Goal: Task Accomplishment & Management: Use online tool/utility

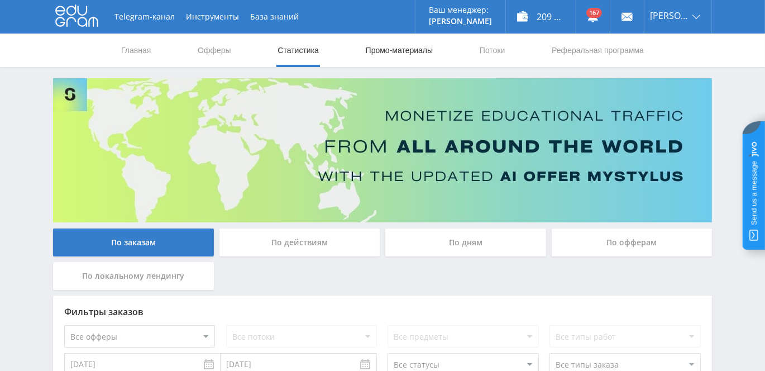
click at [385, 52] on link "Промо-материалы" at bounding box center [399, 49] width 69 height 33
select select "340"
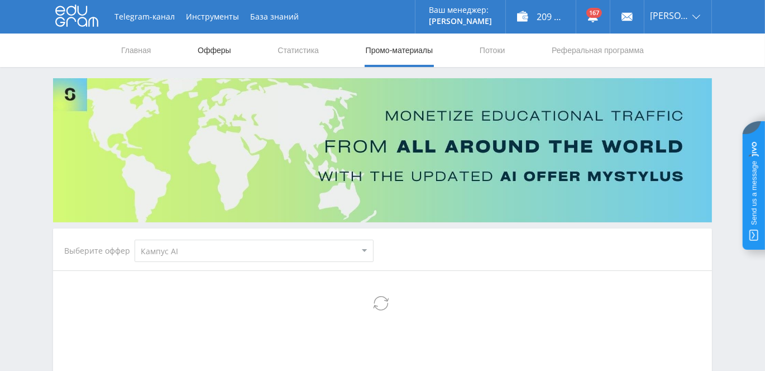
click at [204, 48] on link "Офферы" at bounding box center [214, 49] width 36 height 33
select select "340"
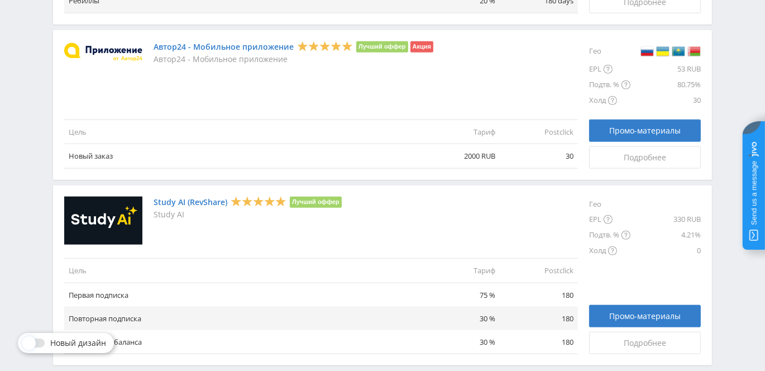
scroll to position [1358, 0]
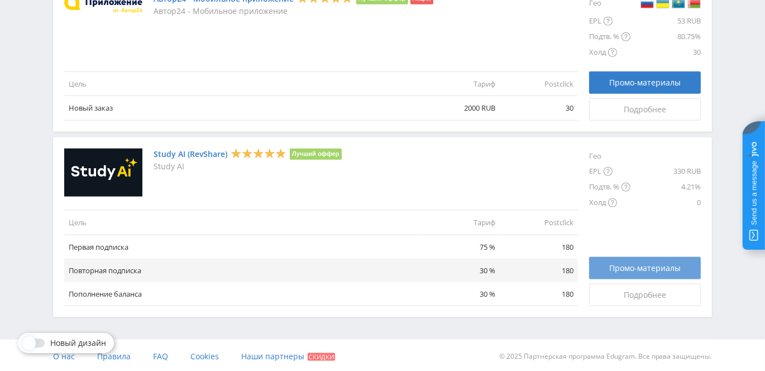
click at [649, 266] on span "Промо-материалы" at bounding box center [644, 267] width 71 height 9
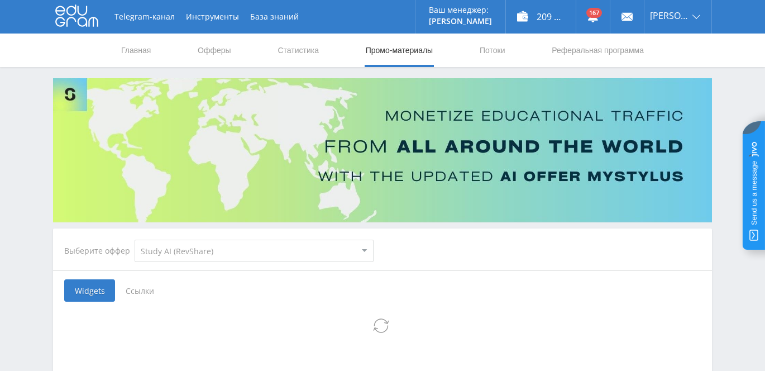
select select "376"
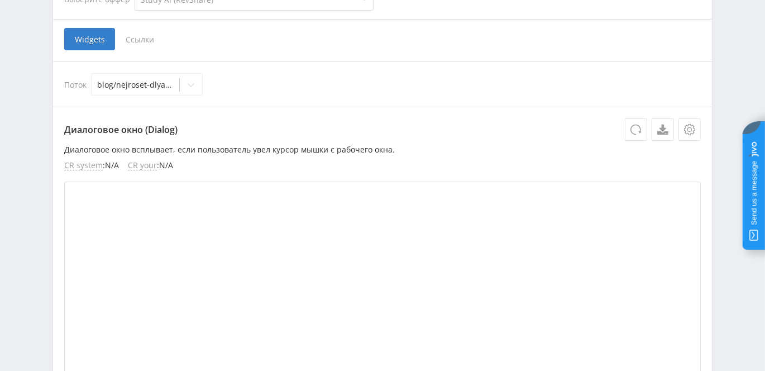
scroll to position [253, 0]
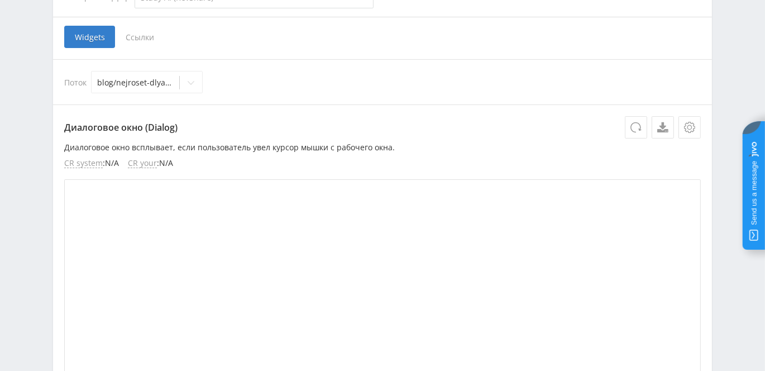
click at [140, 39] on span "Ссылки" at bounding box center [140, 37] width 50 height 22
click at [0, 0] on input "Ссылки" at bounding box center [0, 0] width 0 height 0
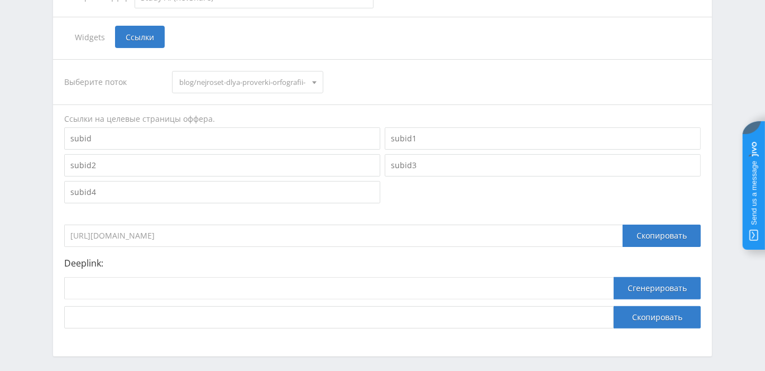
click at [281, 77] on span "blog/nejroset-dlya-proverki-orfografii-i-punktuaczii" at bounding box center [242, 81] width 126 height 21
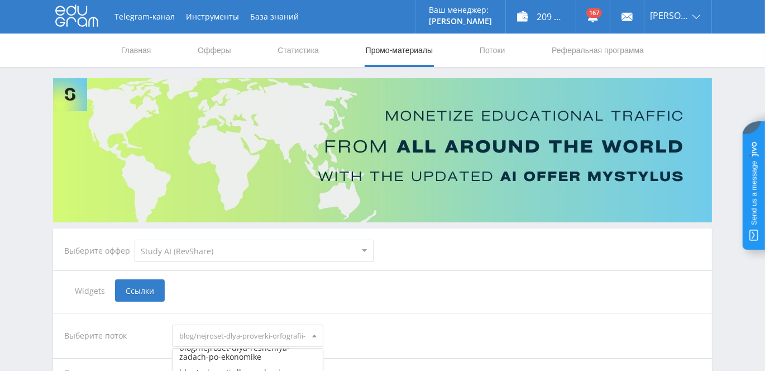
click at [492, 250] on div "Выберите оффер MyStylus MyStylus - Revshare Кампус AI Studybay Автор24 Studybay…" at bounding box center [382, 251] width 654 height 40
click at [492, 42] on link "Потоки" at bounding box center [492, 49] width 28 height 33
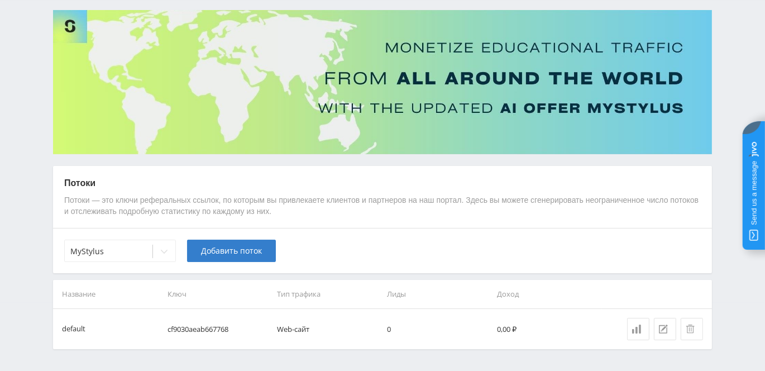
scroll to position [101, 0]
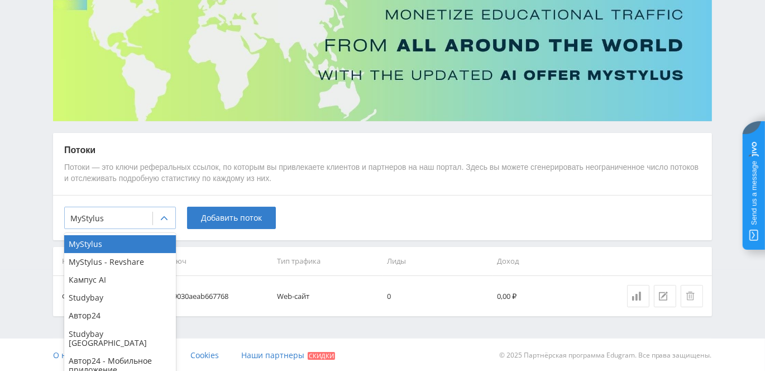
click at [157, 216] on div at bounding box center [164, 218] width 22 height 22
click at [332, 189] on div "Потоки Потоки — это ключи реферальных ссылок, по которым вы привлекаете клиенто…" at bounding box center [382, 164] width 659 height 63
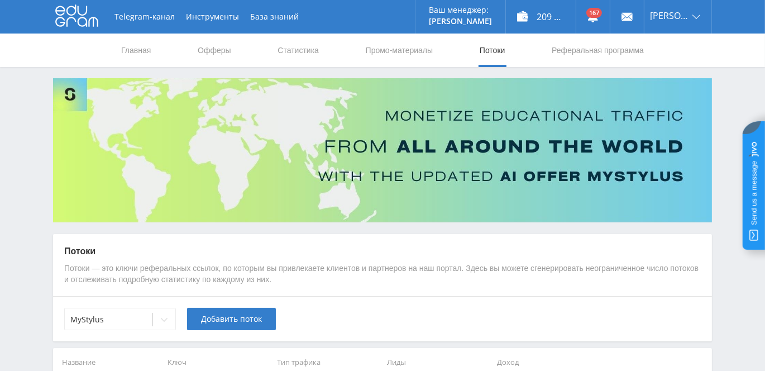
select select "376"
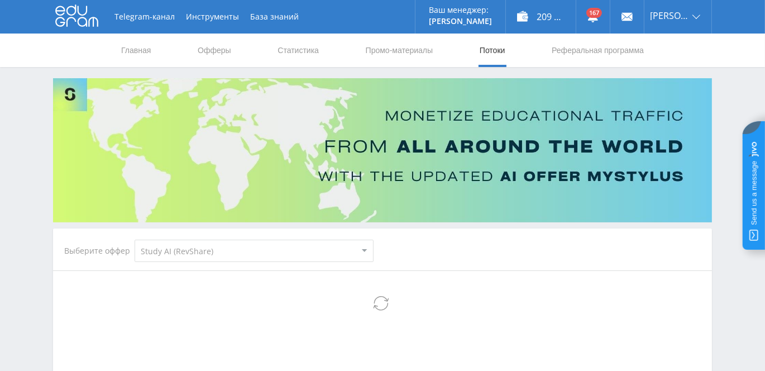
select select "376"
click at [487, 50] on link "Потоки" at bounding box center [492, 49] width 28 height 33
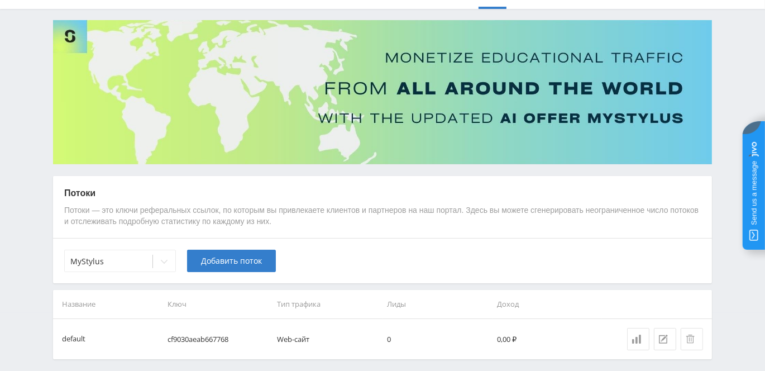
scroll to position [101, 0]
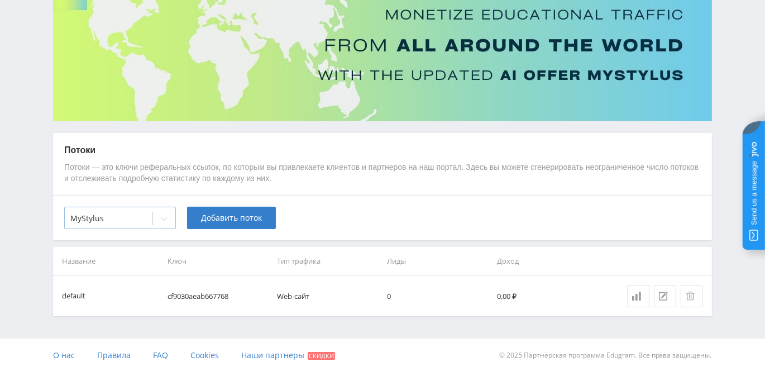
click at [175, 220] on div "MyStylus" at bounding box center [120, 218] width 112 height 22
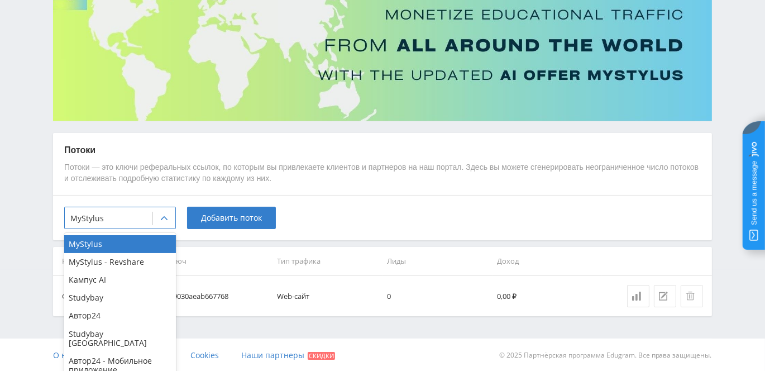
click at [342, 197] on div "8 results available. Use Up and Down to choose options, press Enter to select t…" at bounding box center [382, 217] width 659 height 45
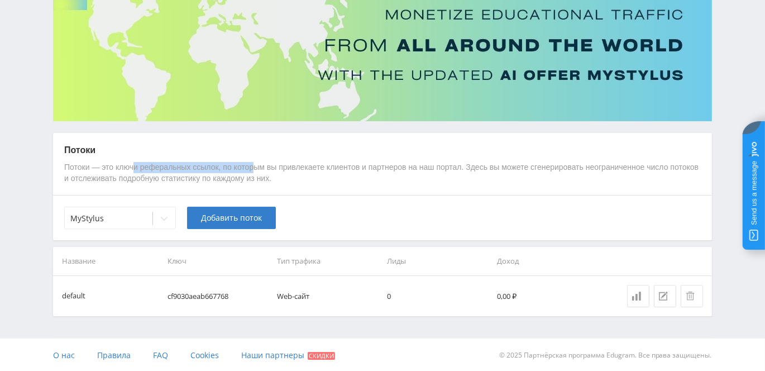
drag, startPoint x: 210, startPoint y: 165, endPoint x: 253, endPoint y: 165, distance: 42.4
click at [253, 165] on p "Потоки — это ключи реферальных ссылок, по которым вы привлекаете клиентов и пар…" at bounding box center [382, 173] width 636 height 22
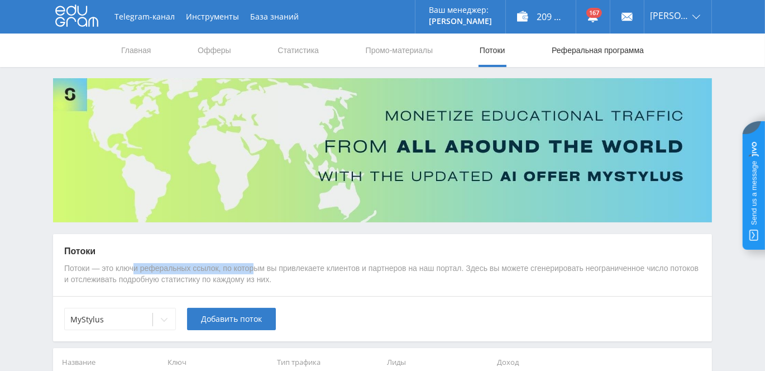
click at [585, 58] on link "Реферальная программа" at bounding box center [597, 49] width 94 height 33
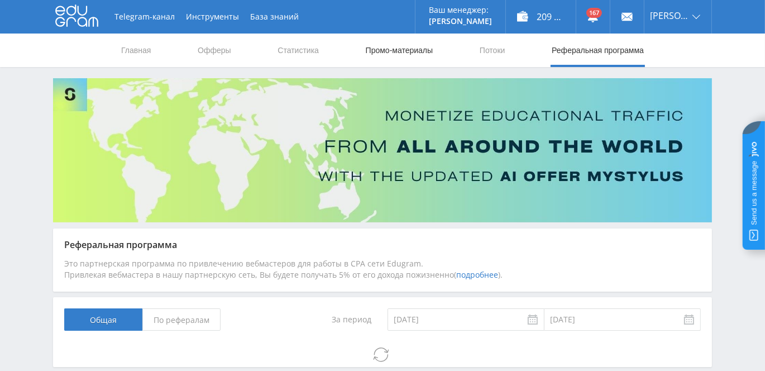
click at [385, 48] on link "Промо-материалы" at bounding box center [399, 49] width 69 height 33
select select "376"
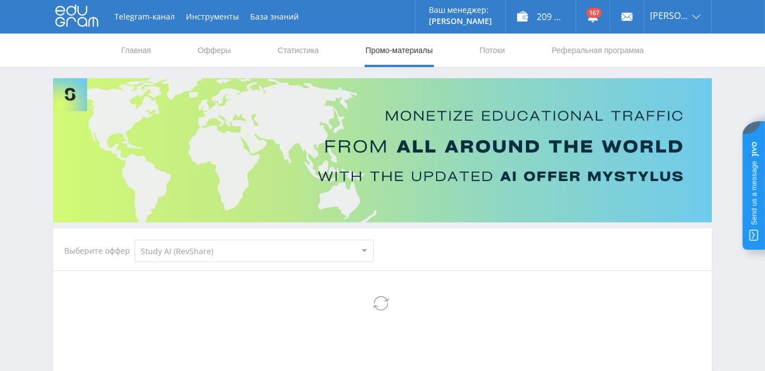
select select "376"
